Goal: Task Accomplishment & Management: Manage account settings

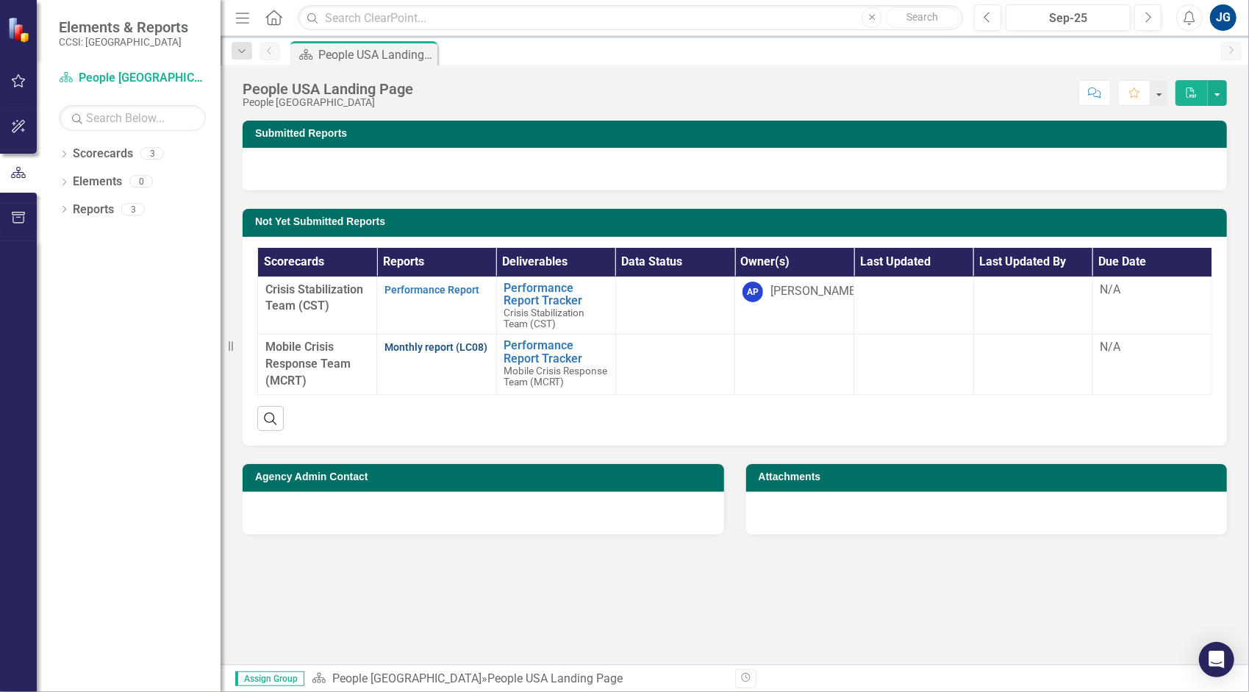
click at [462, 346] on link "Monthly report (LC08)" at bounding box center [435, 347] width 103 height 12
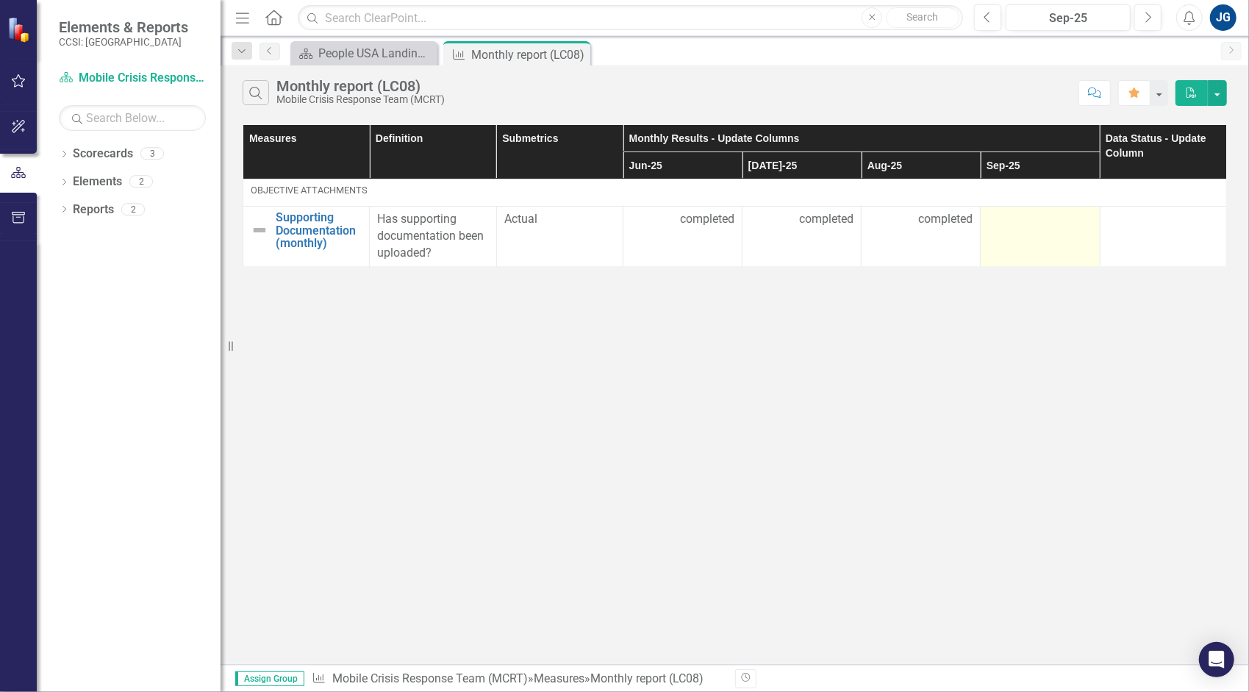
click at [1017, 241] on td at bounding box center [1040, 237] width 119 height 60
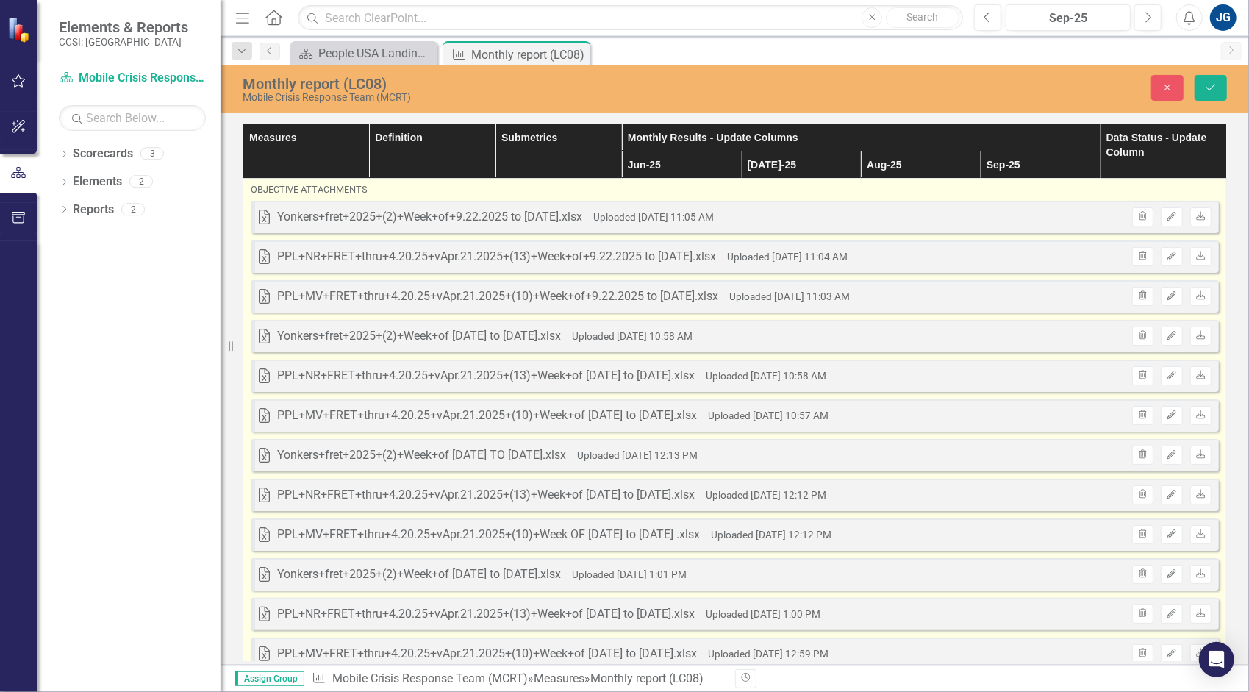
scroll to position [201, 0]
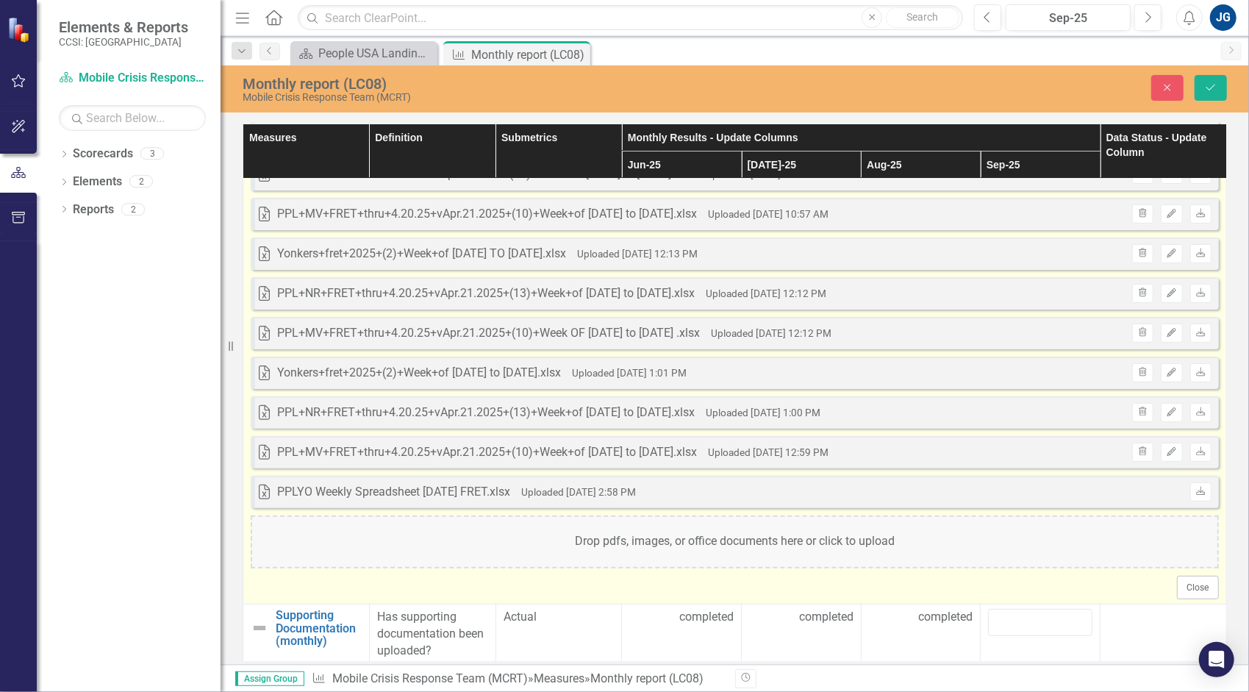
click at [909, 532] on div "Drop pdfs, images, or office documents here or click to upload" at bounding box center [735, 541] width 968 height 53
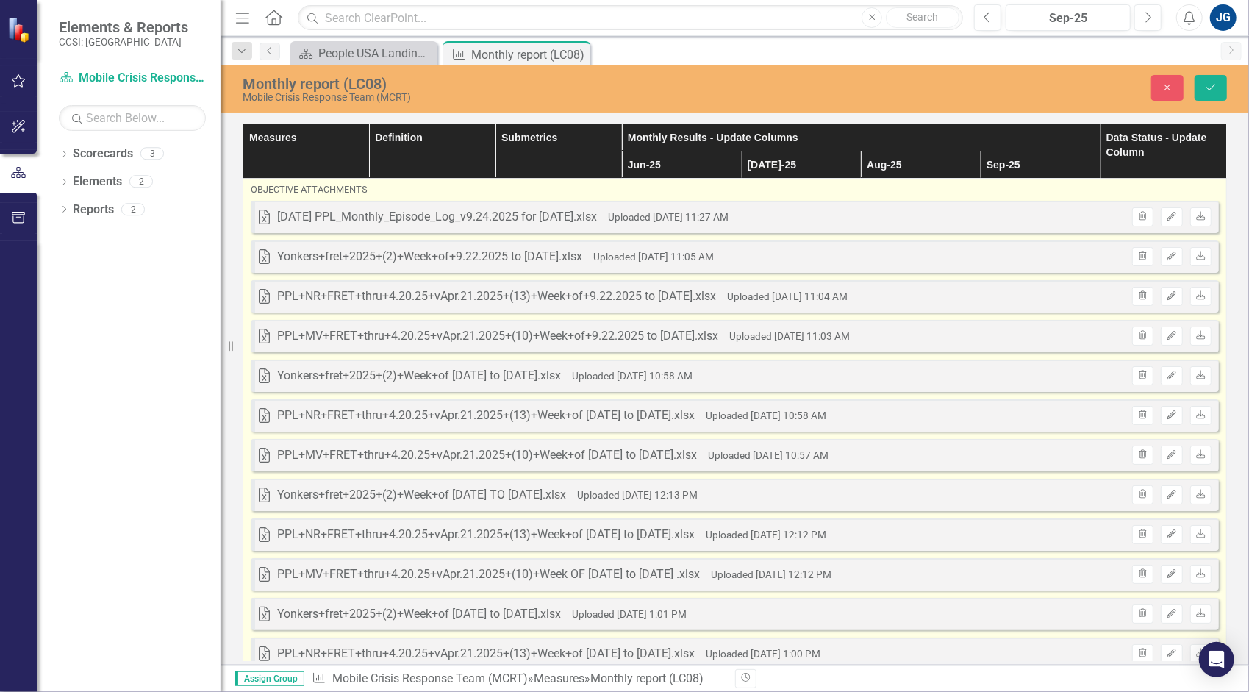
scroll to position [0, 0]
click at [1166, 216] on icon "Edit" at bounding box center [1171, 216] width 11 height 9
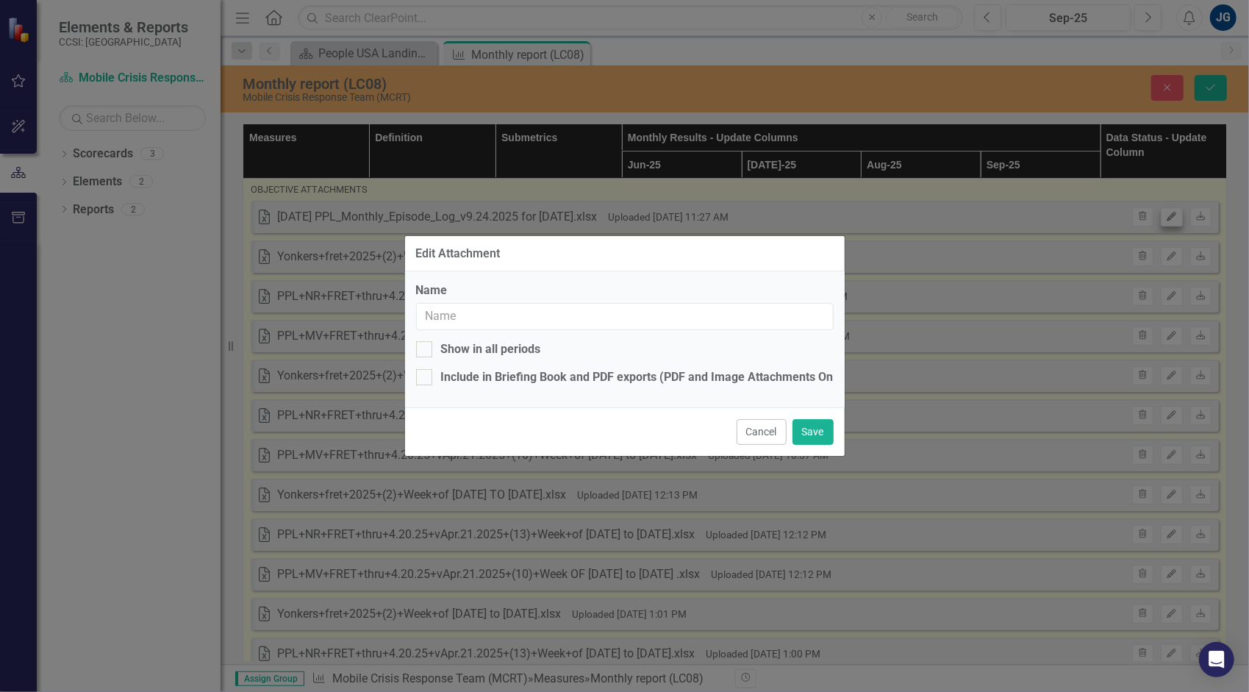
type input "[DATE] PPL_Monthly_Episode_Log_v9.24.2025 for [DATE].xlsx"
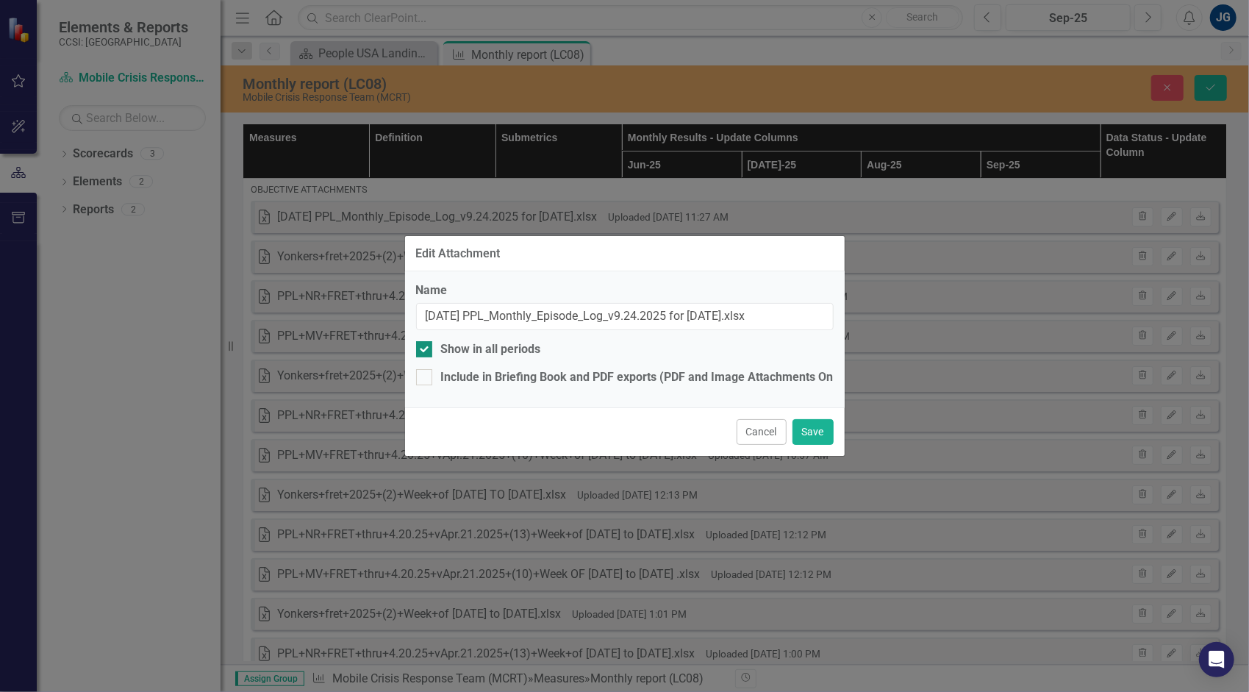
click at [487, 354] on div "Show in all periods" at bounding box center [491, 349] width 100 height 17
click at [426, 351] on input "Show in all periods" at bounding box center [421, 346] width 10 height 10
checkbox input "false"
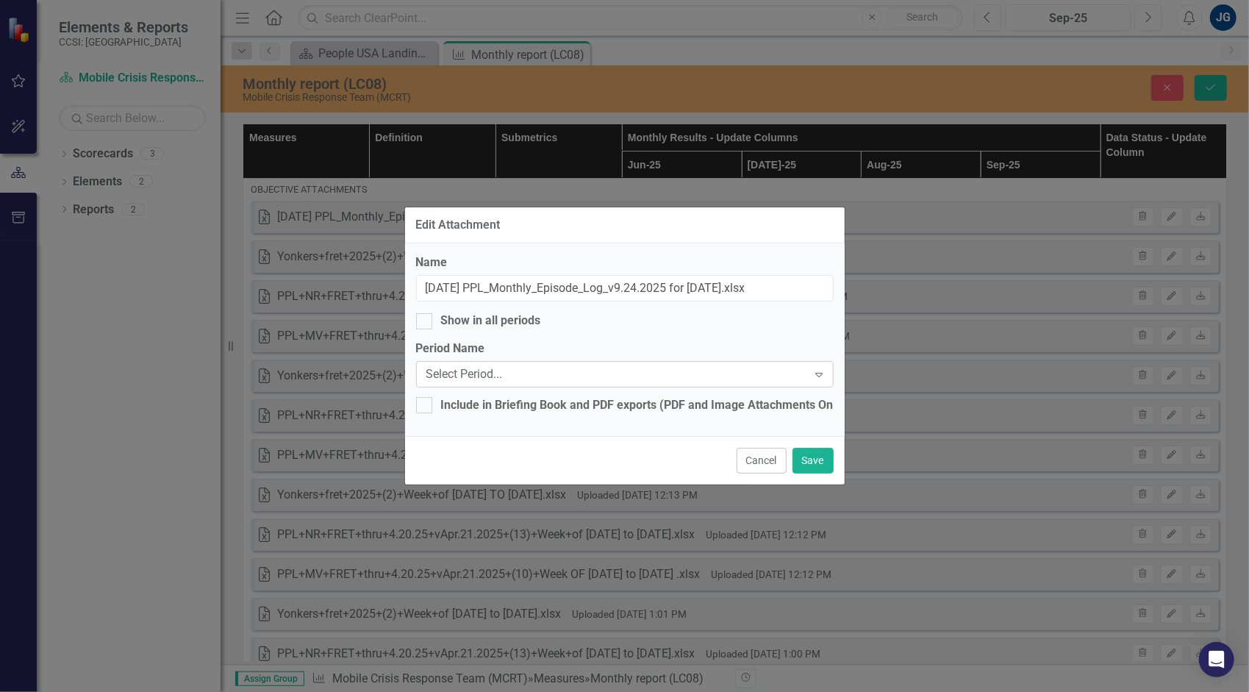
click at [518, 371] on div "Select Period..." at bounding box center [617, 374] width 382 height 17
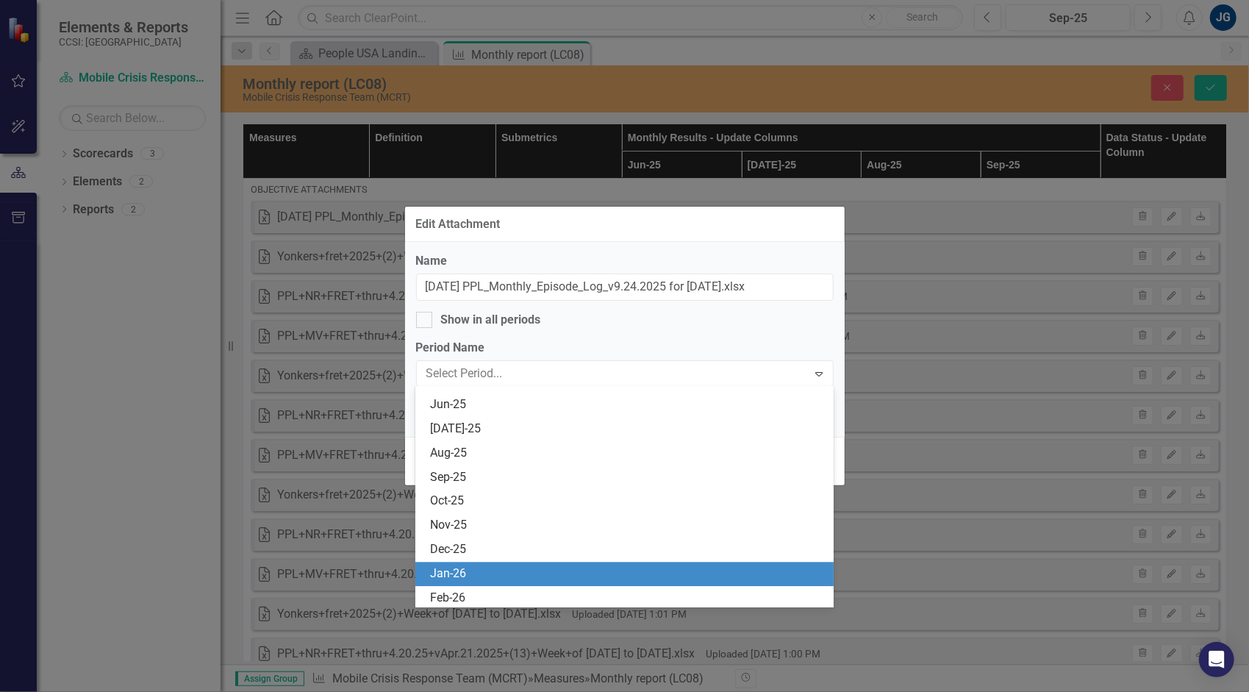
scroll to position [2499, 0]
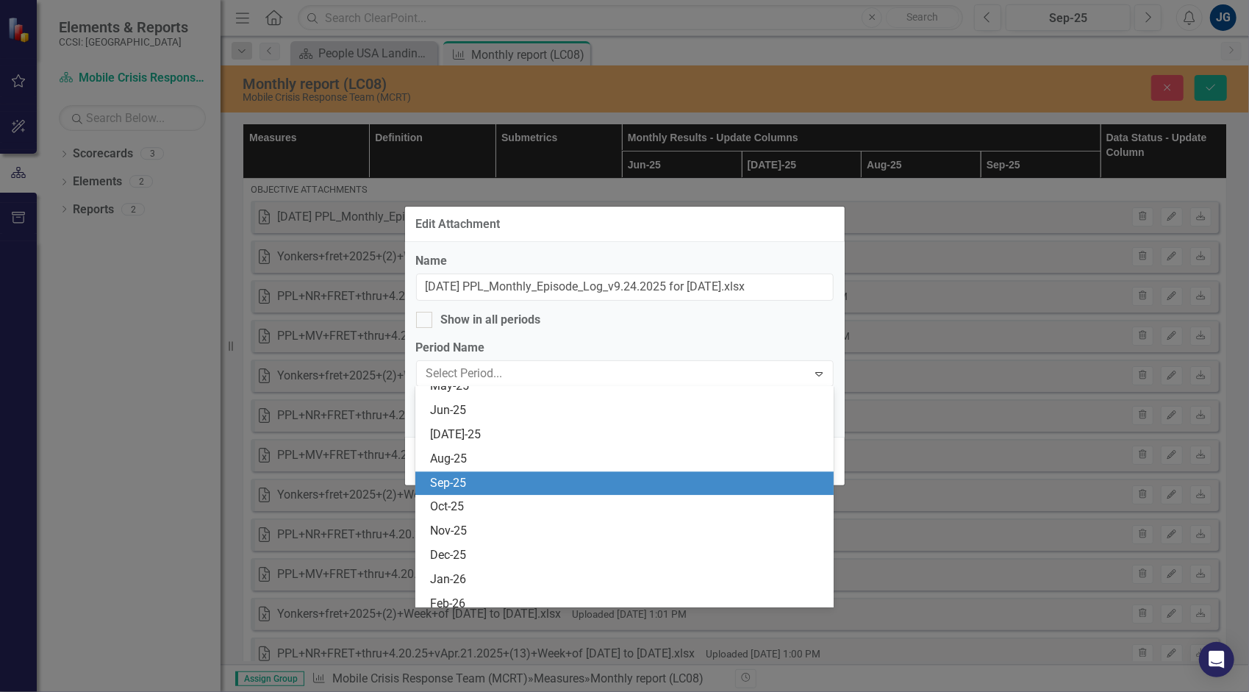
click at [504, 476] on div "Sep-25" at bounding box center [627, 483] width 395 height 17
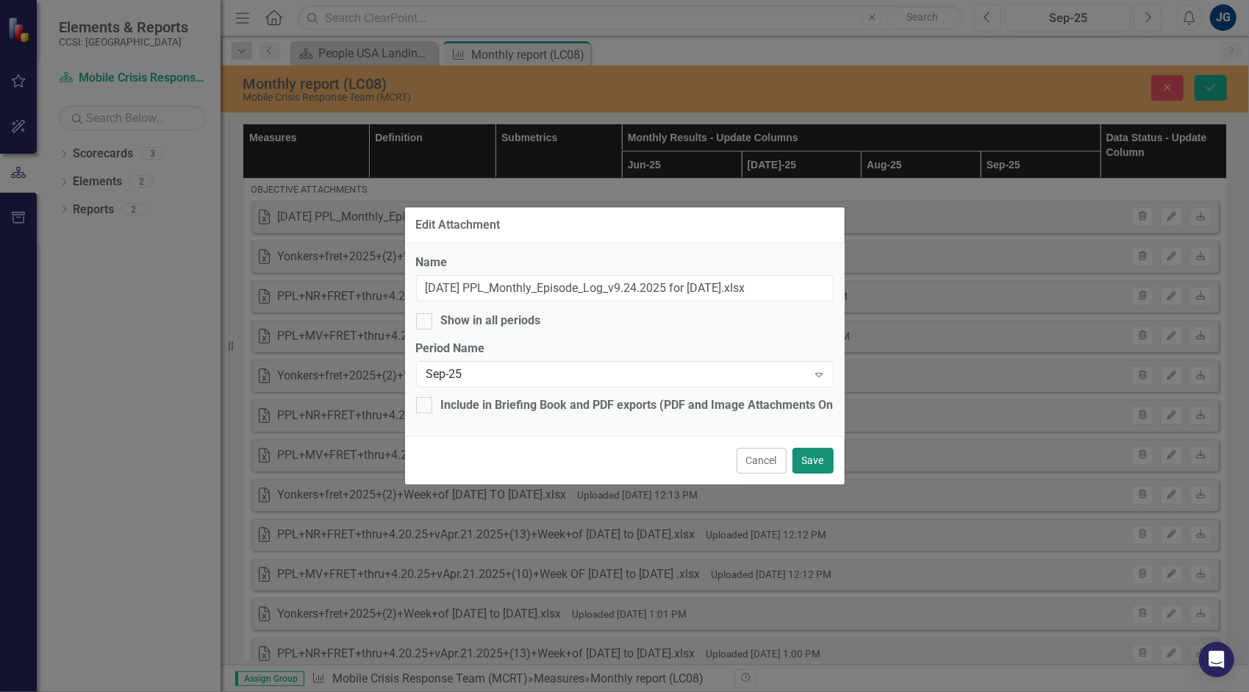
click at [809, 461] on button "Save" at bounding box center [812, 461] width 41 height 26
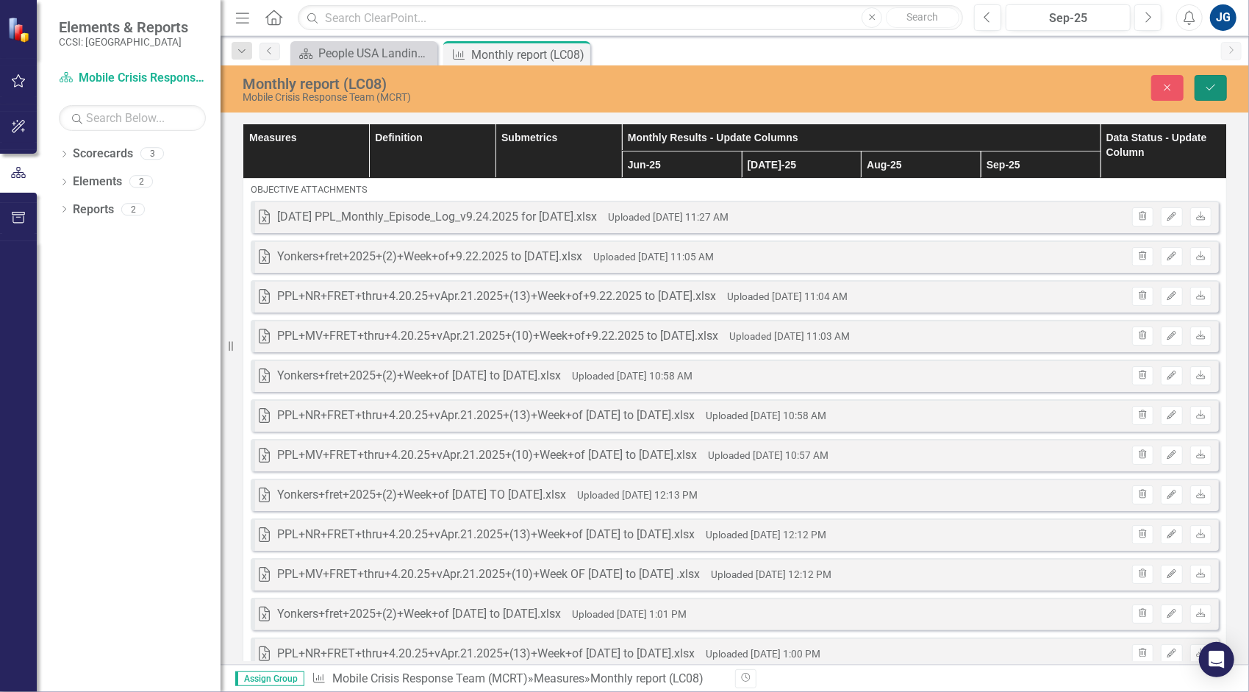
click at [1206, 91] on icon "Save" at bounding box center [1210, 87] width 13 height 10
